Goal: Contribute content: Add original content to the website for others to see

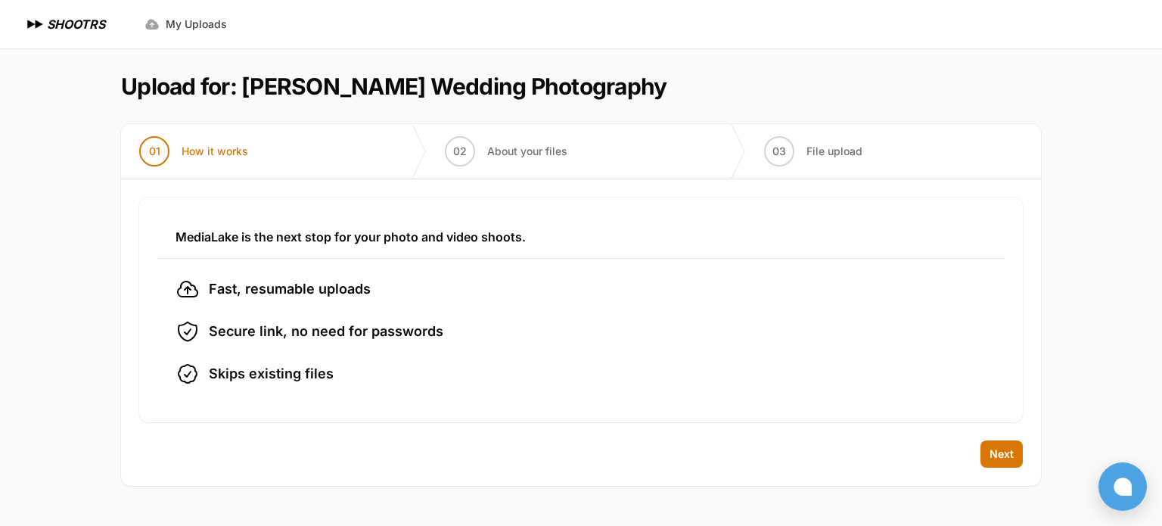
click at [696, 356] on ul "Fast, resumable uploads Secure link, no need for passwords Skips existing files" at bounding box center [581, 331] width 811 height 109
click at [1007, 452] on span "Next" at bounding box center [1002, 453] width 24 height 15
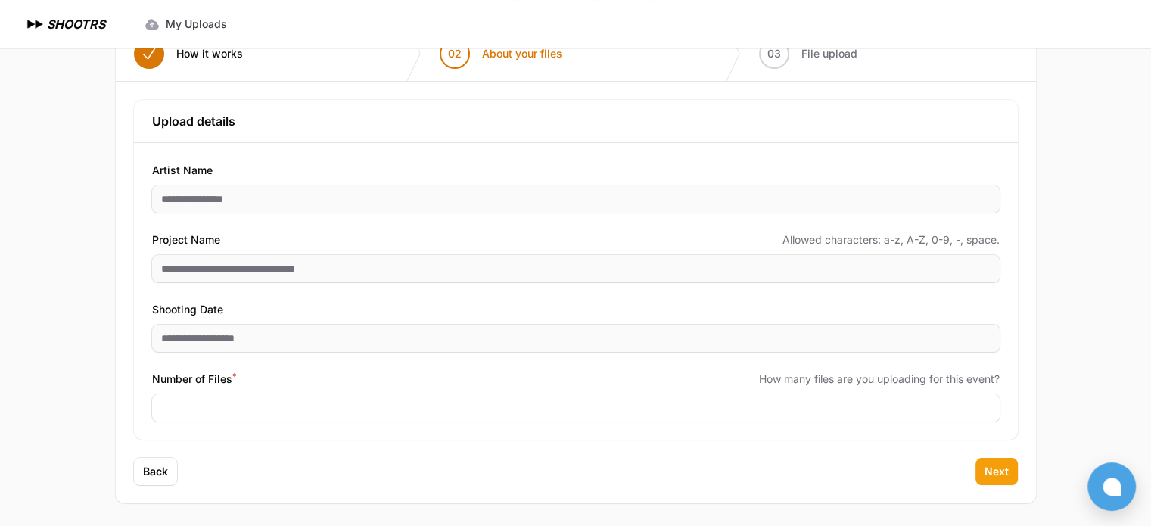
scroll to position [98, 0]
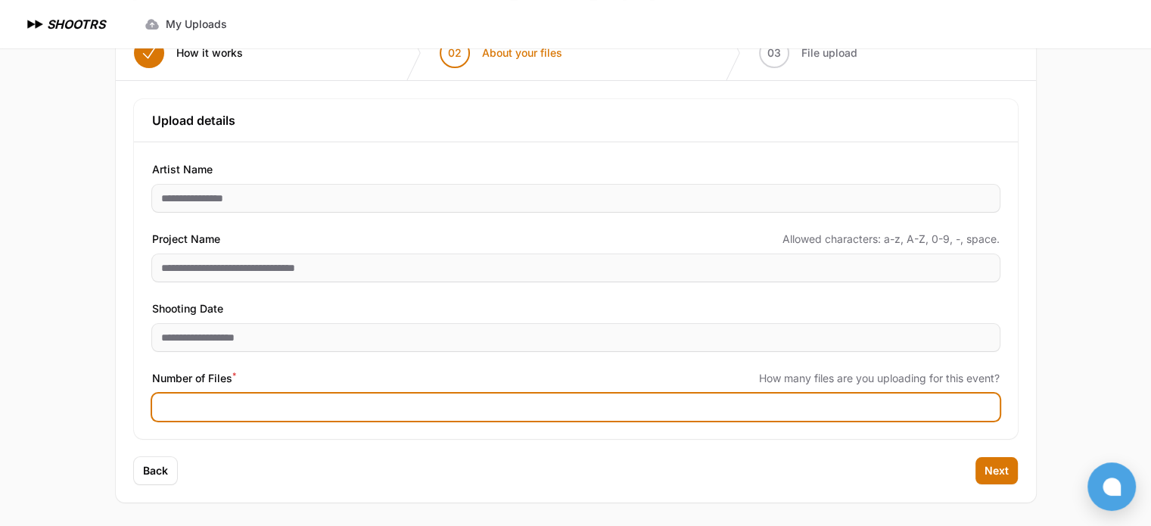
click at [449, 408] on input "Number of Files *" at bounding box center [575, 406] width 847 height 27
type input "****"
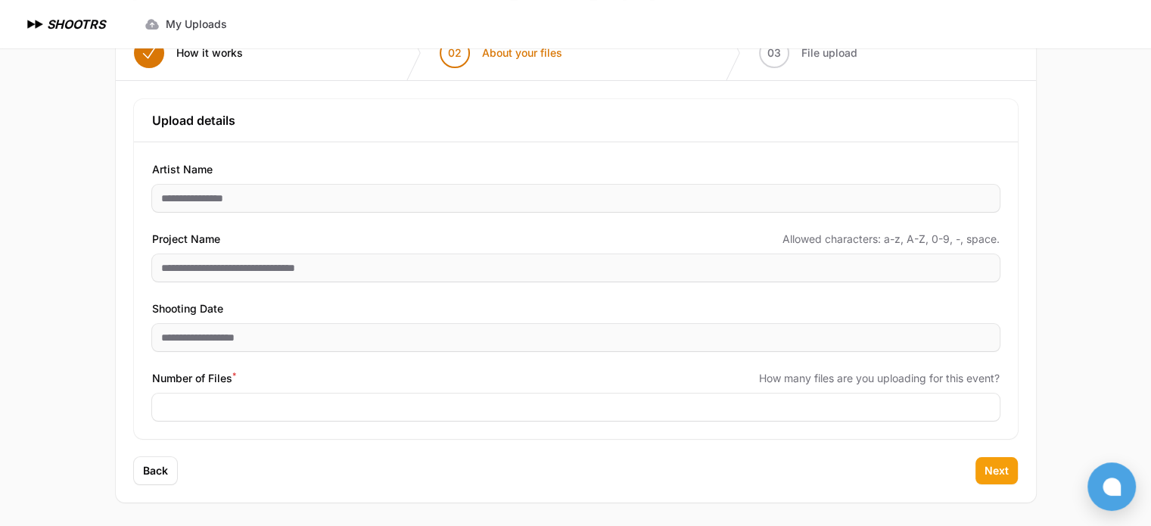
click at [1000, 478] on button "Next" at bounding box center [996, 470] width 42 height 27
